Goal: Information Seeking & Learning: Understand process/instructions

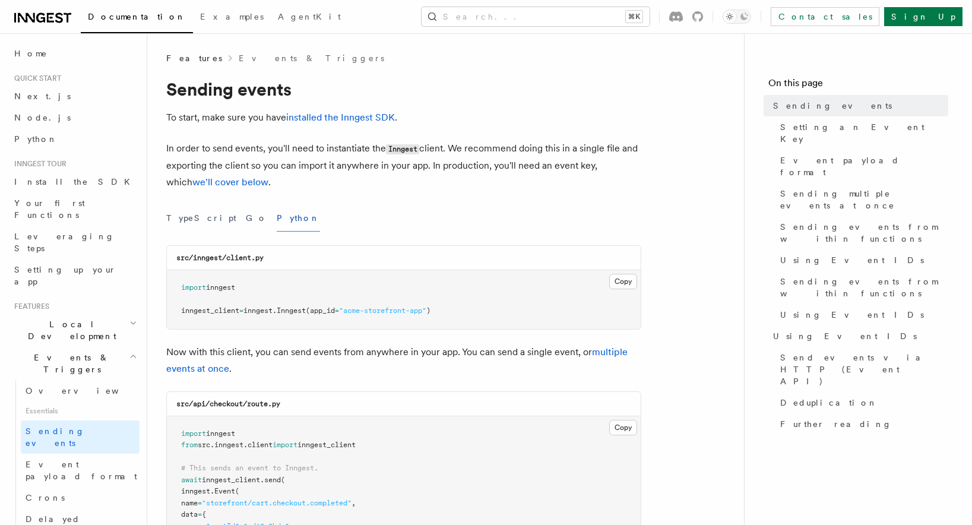
click at [285, 142] on p "In order to send events, you'll need to instantiate the Inngest client. We reco…" at bounding box center [403, 165] width 475 height 50
click at [562, 21] on button "Search... ⌘K" at bounding box center [535, 16] width 228 height 19
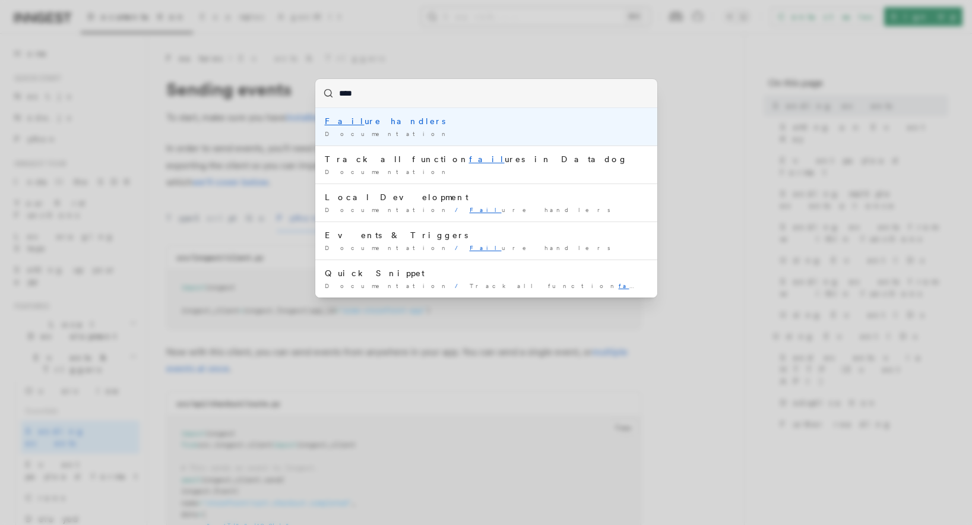
type input "*****"
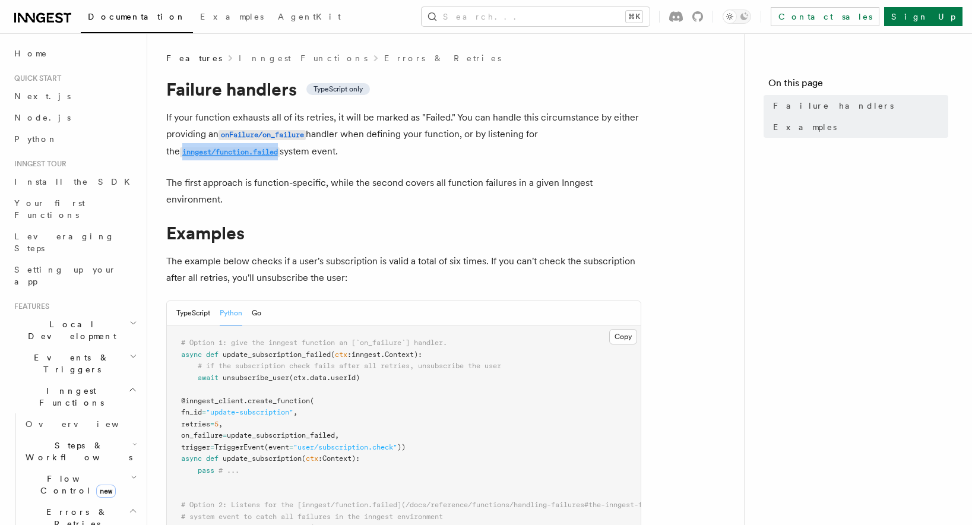
drag, startPoint x: 160, startPoint y: 156, endPoint x: 265, endPoint y: 156, distance: 105.1
click at [265, 156] on div "Features Inngest Functions Errors & Retries Failure handlers TypeScript only If…" at bounding box center [464, 476] width 635 height 952
copy code "inngest/function.failed"
